Goal: Information Seeking & Learning: Learn about a topic

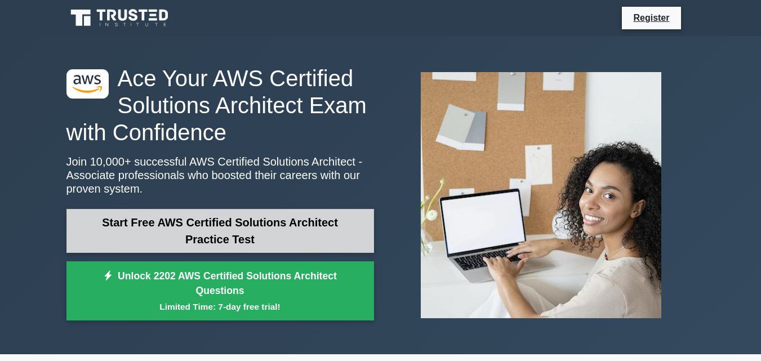
click at [241, 227] on link "Start Free AWS Certified Solutions Architect Practice Test" at bounding box center [220, 231] width 308 height 44
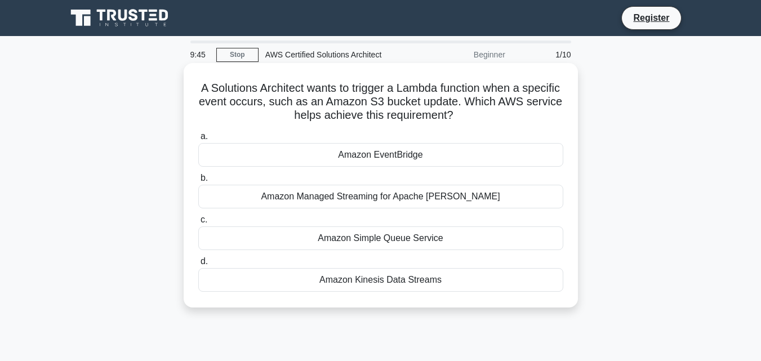
drag, startPoint x: 214, startPoint y: 92, endPoint x: 475, endPoint y: 116, distance: 262.0
click at [475, 116] on h5 "A Solutions Architect wants to trigger a Lambda function when a specific event …" at bounding box center [380, 102] width 367 height 42
copy h5 "A Solutions Architect wants to trigger a Lambda function when a specific event …"
click at [402, 154] on div "Amazon EventBridge" at bounding box center [380, 155] width 365 height 24
click at [198, 140] on input "a. Amazon EventBridge" at bounding box center [198, 136] width 0 height 7
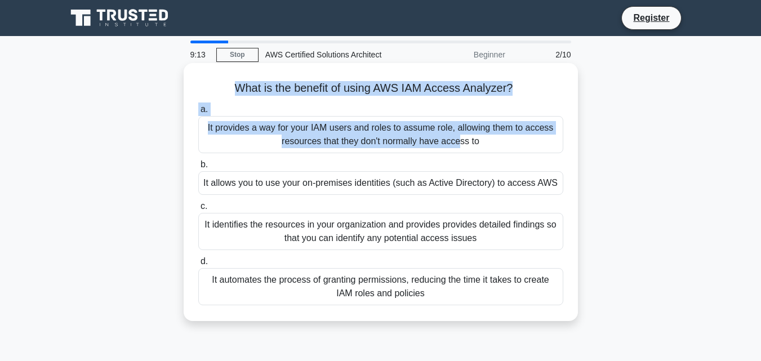
drag, startPoint x: 234, startPoint y: 88, endPoint x: 288, endPoint y: 121, distance: 62.9
click at [288, 121] on div "What is the benefit of using AWS IAM Access Analyzer? .spinner_0XTQ{transform-o…" at bounding box center [380, 192] width 385 height 249
click at [341, 114] on label "a. It provides a way for your IAM users and roles to assume role, allowing them…" at bounding box center [380, 128] width 365 height 51
click at [198, 113] on input "a. It provides a way for your IAM users and roles to assume role, allowing them…" at bounding box center [198, 109] width 0 height 7
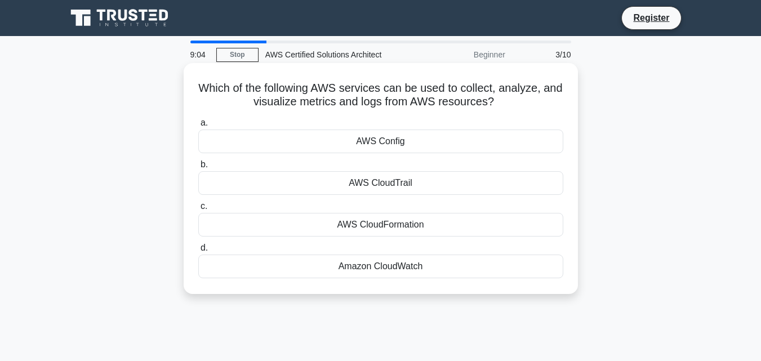
click at [363, 269] on div "Amazon CloudWatch" at bounding box center [380, 267] width 365 height 24
click at [198, 252] on input "d. Amazon CloudWatch" at bounding box center [198, 248] width 0 height 7
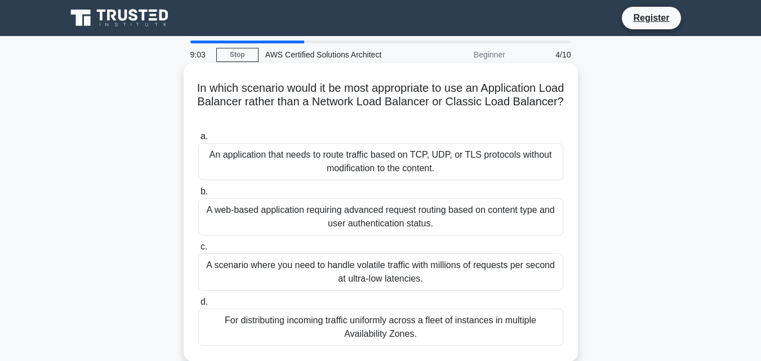
click at [371, 188] on label "b. A web-based application requiring advanced request routing based on content …" at bounding box center [380, 210] width 365 height 51
click at [198, 188] on input "b. A web-based application requiring advanced request routing based on content …" at bounding box center [198, 191] width 0 height 7
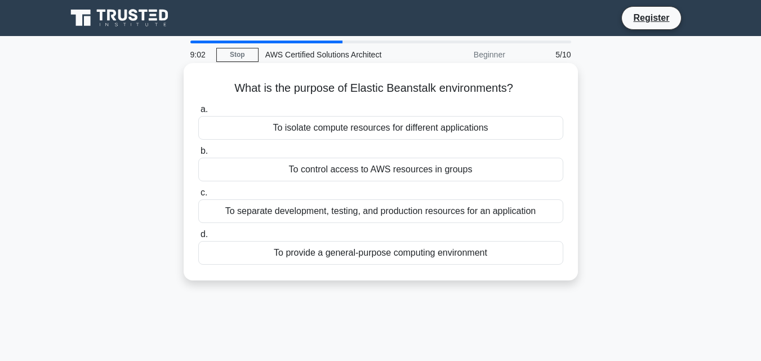
click at [374, 172] on div "To control access to AWS resources in groups" at bounding box center [380, 170] width 365 height 24
click at [198, 155] on input "b. To control access to AWS resources in groups" at bounding box center [198, 151] width 0 height 7
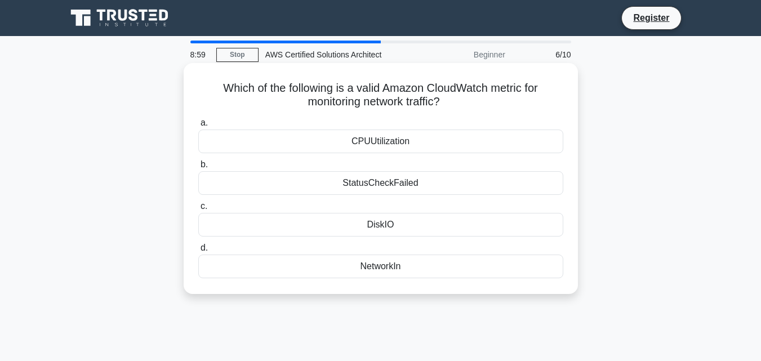
click at [375, 138] on div "CPUUtilization" at bounding box center [380, 142] width 365 height 24
click at [198, 127] on input "a. CPUUtilization" at bounding box center [198, 122] width 0 height 7
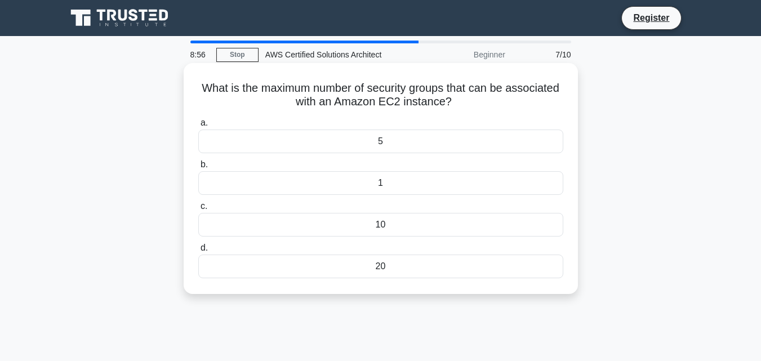
click at [382, 128] on label "a. 5" at bounding box center [380, 134] width 365 height 37
click at [198, 127] on input "a. 5" at bounding box center [198, 122] width 0 height 7
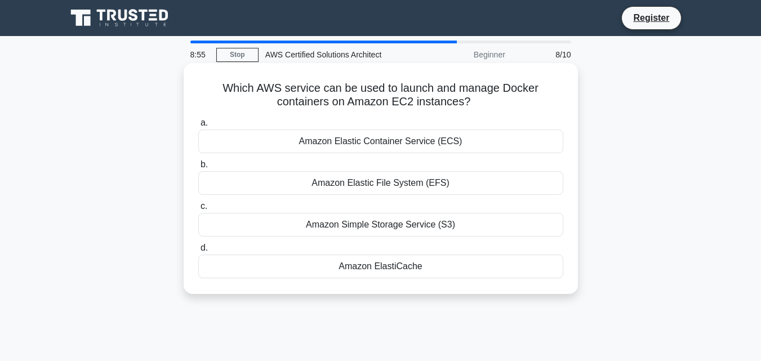
click at [374, 144] on div "Amazon Elastic Container Service (ECS)" at bounding box center [380, 142] width 365 height 24
click at [198, 127] on input "a. Amazon Elastic Container Service (ECS)" at bounding box center [198, 122] width 0 height 7
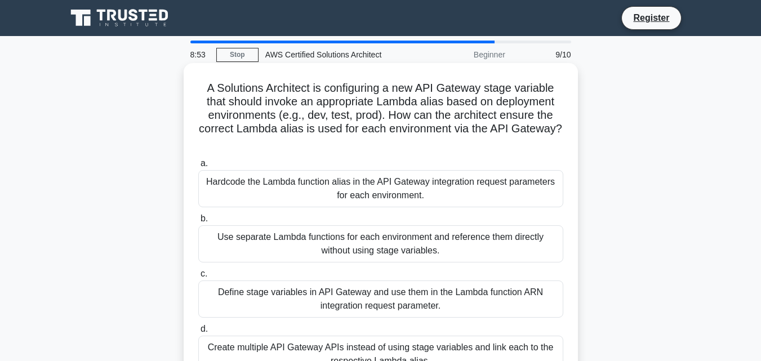
click at [366, 184] on div "Hardcode the Lambda function alias in the API Gateway integration request param…" at bounding box center [380, 188] width 365 height 37
click at [198, 167] on input "a. Hardcode the Lambda function alias in the API Gateway integration request pa…" at bounding box center [198, 163] width 0 height 7
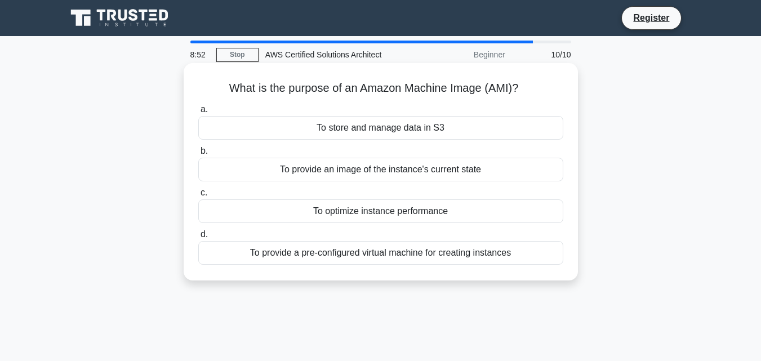
click at [389, 127] on div "To store and manage data in S3" at bounding box center [380, 128] width 365 height 24
click at [198, 113] on input "a. To store and manage data in S3" at bounding box center [198, 109] width 0 height 7
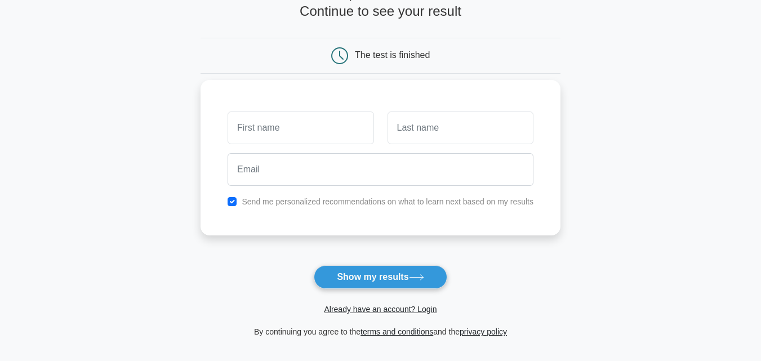
scroll to position [56, 0]
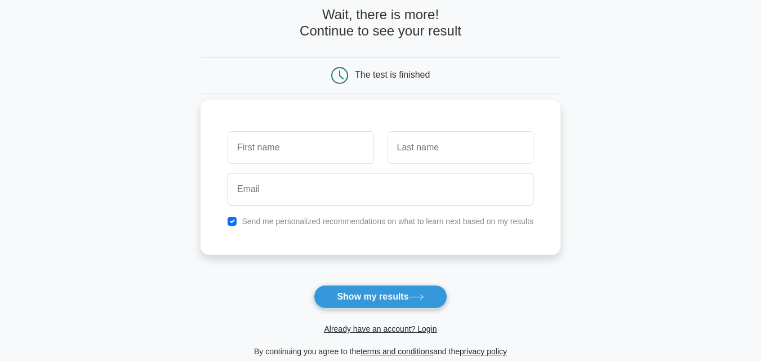
click at [261, 152] on input "text" at bounding box center [301, 147] width 146 height 33
type input "krishna"
type input "v"
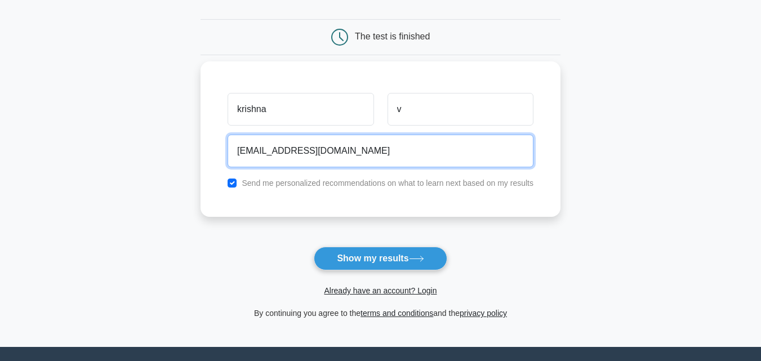
scroll to position [113, 0]
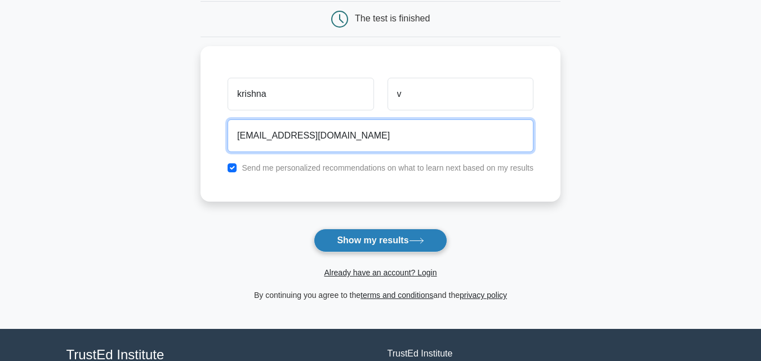
type input "nw.krishna@gmail.com"
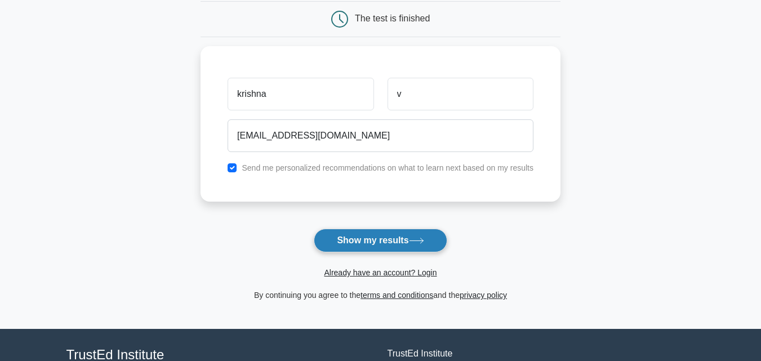
click at [371, 239] on button "Show my results" at bounding box center [380, 241] width 133 height 24
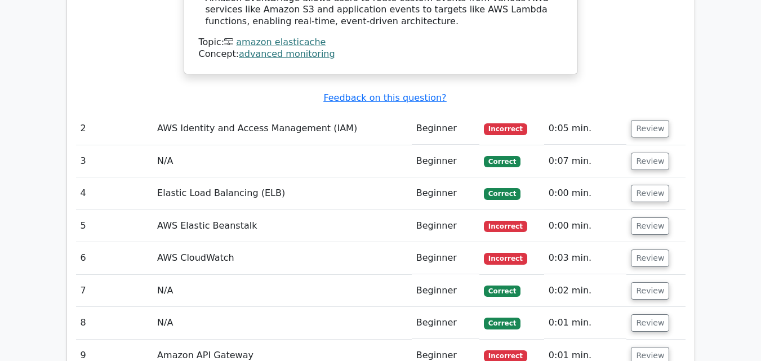
scroll to position [1296, 0]
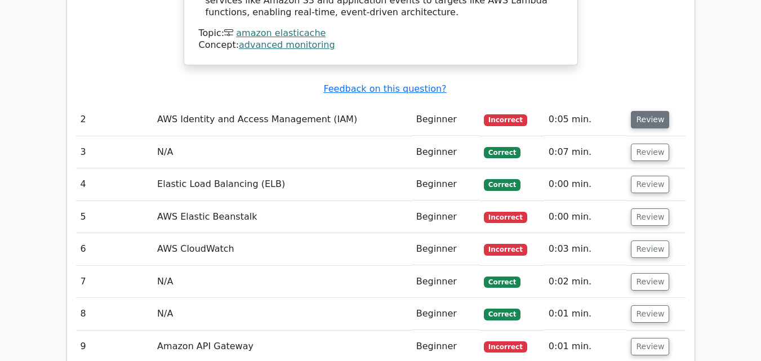
click at [646, 111] on button "Review" at bounding box center [650, 119] width 38 height 17
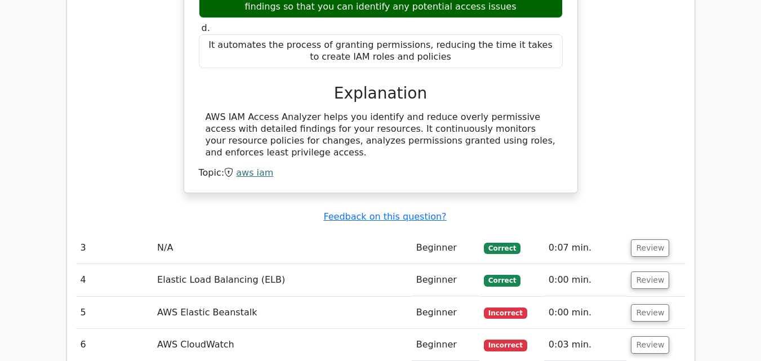
scroll to position [1634, 0]
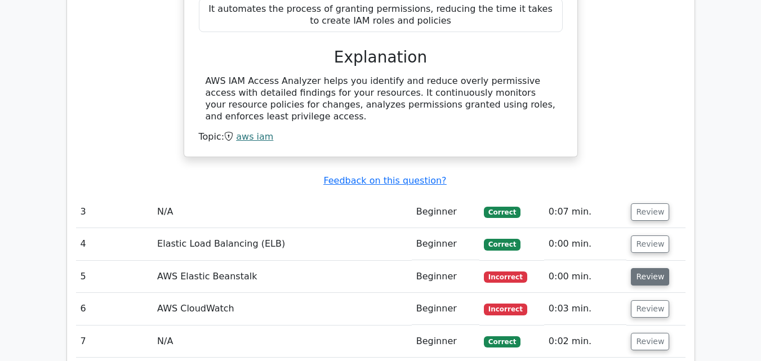
click at [649, 268] on button "Review" at bounding box center [650, 276] width 38 height 17
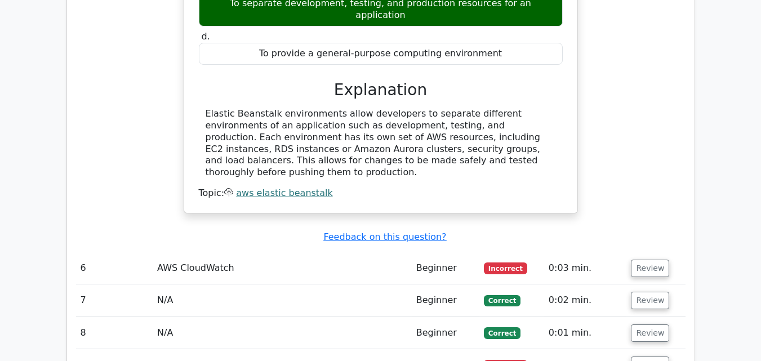
scroll to position [2085, 0]
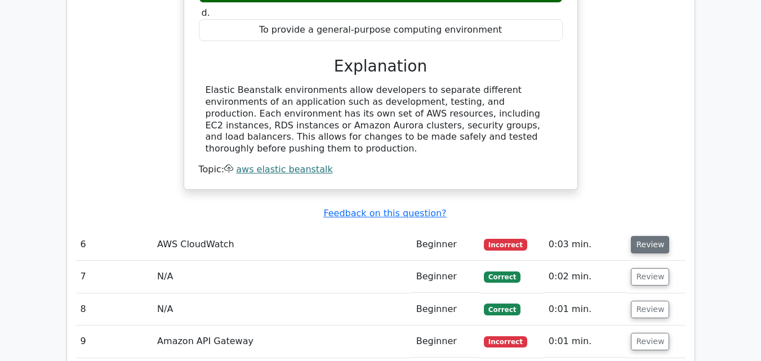
click at [648, 236] on button "Review" at bounding box center [650, 244] width 38 height 17
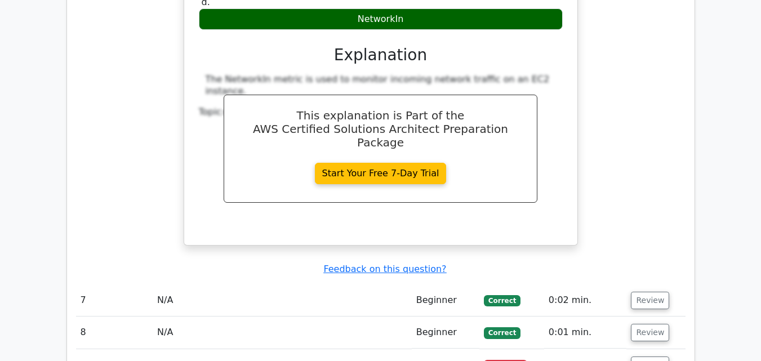
scroll to position [2535, 0]
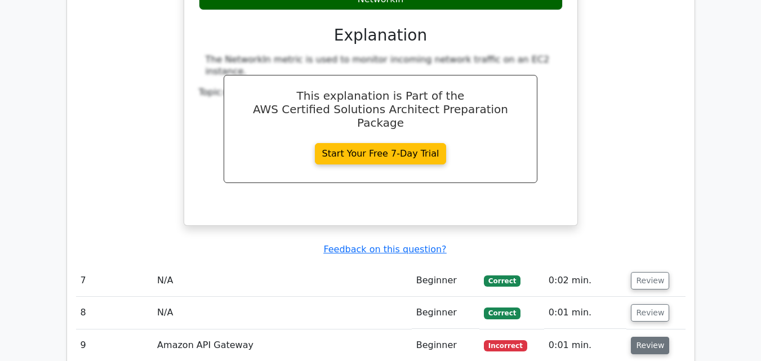
click at [655, 337] on button "Review" at bounding box center [650, 345] width 38 height 17
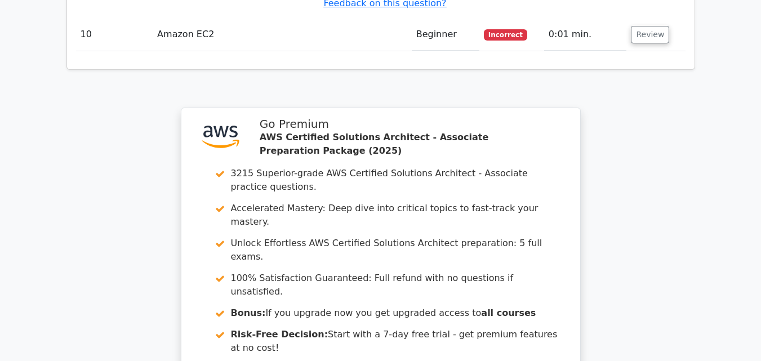
scroll to position [3464, 0]
